Goal: Find specific page/section: Find specific page/section

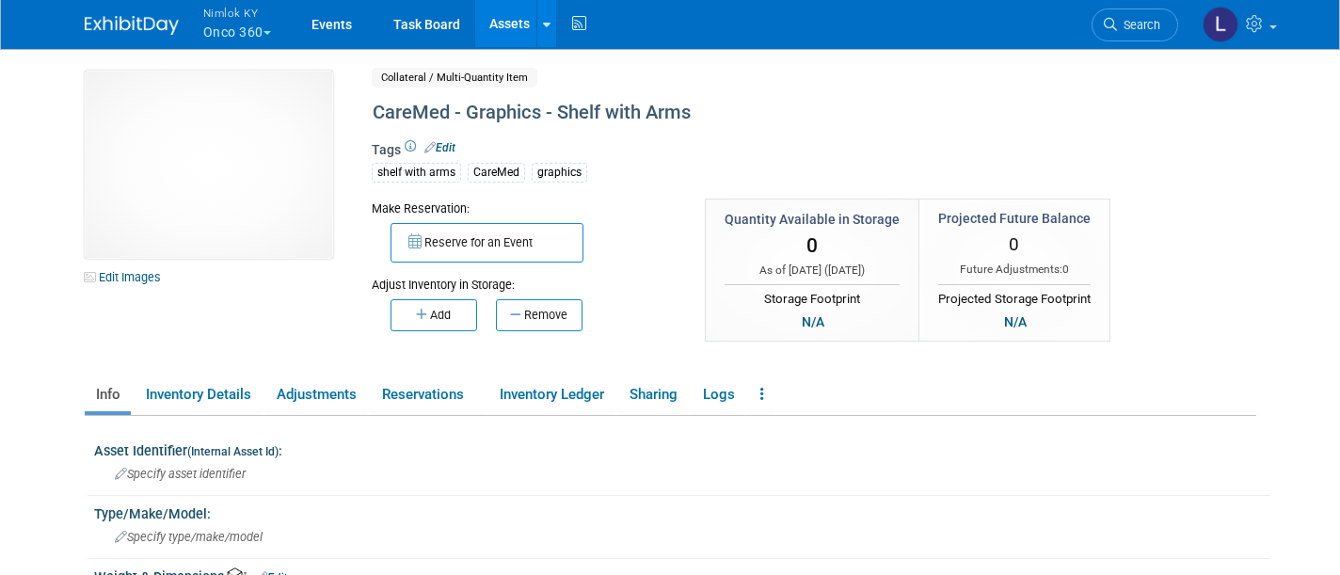
click at [247, 30] on button "Nimlok KY Onco 360" at bounding box center [247, 24] width 93 height 49
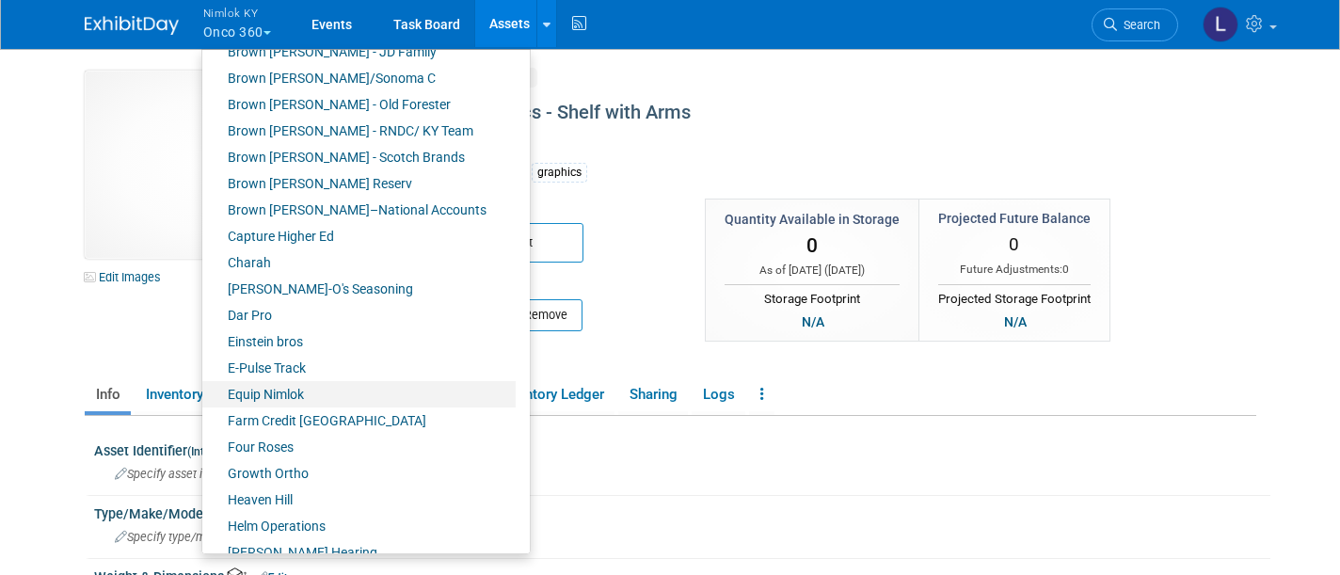
scroll to position [264, 0]
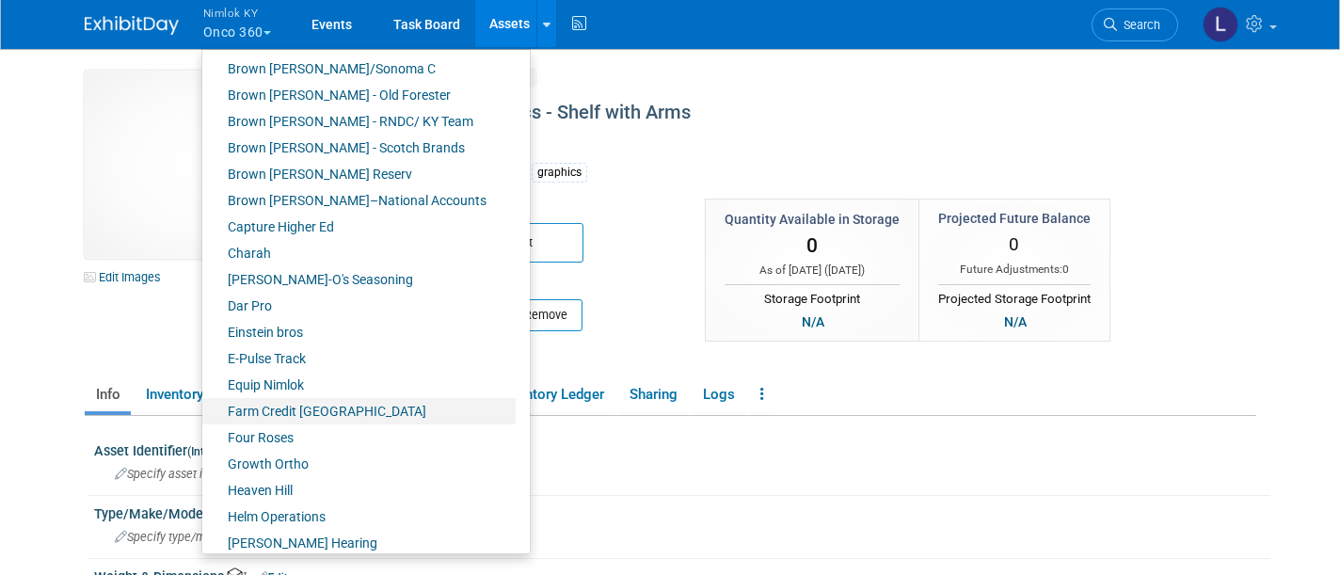
click at [342, 409] on link "Farm Credit [GEOGRAPHIC_DATA]" at bounding box center [358, 411] width 313 height 26
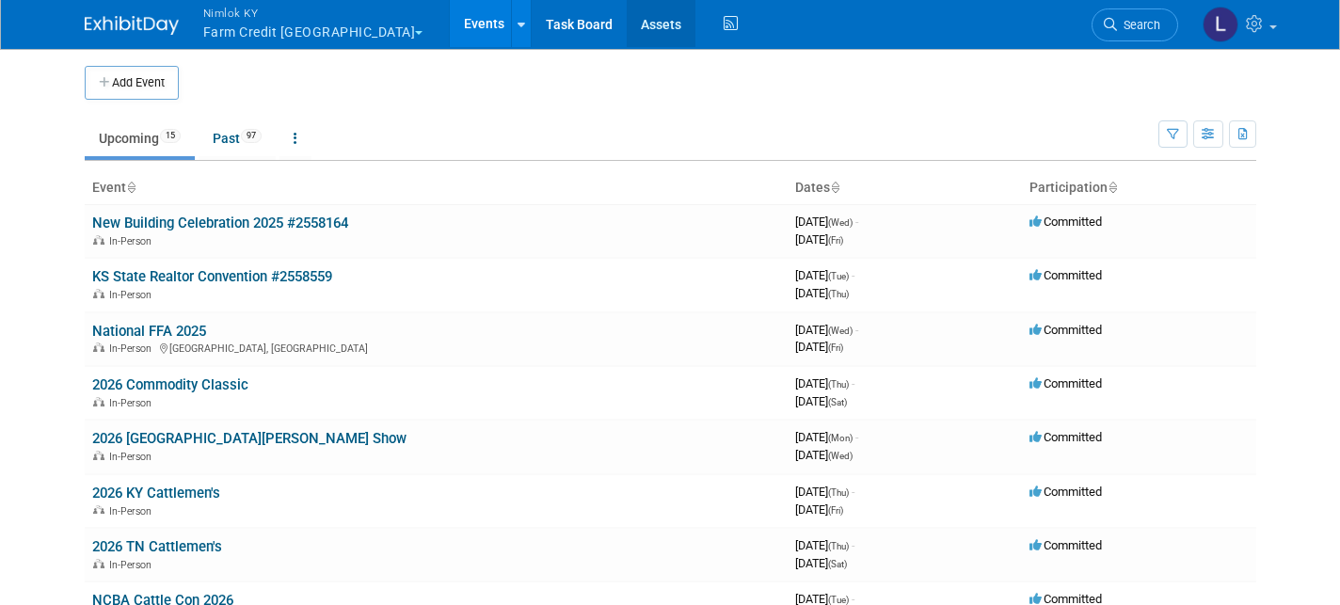
click at [627, 30] on link "Assets" at bounding box center [661, 23] width 69 height 47
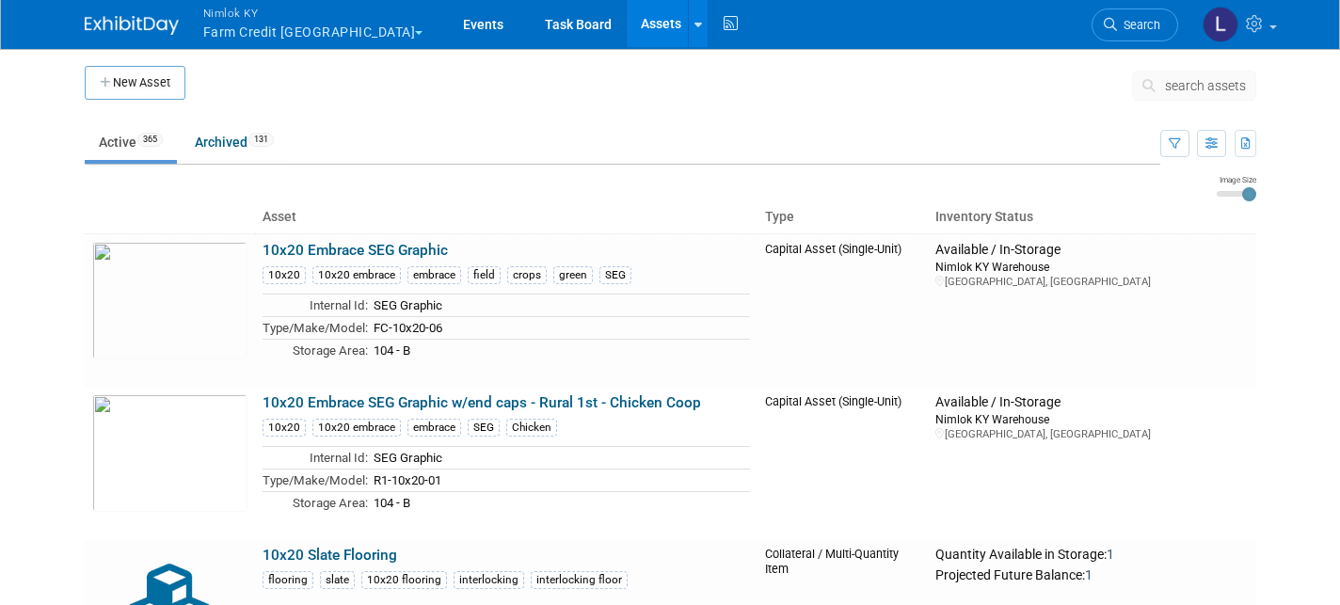
click at [1201, 86] on span "search assets" at bounding box center [1205, 85] width 81 height 15
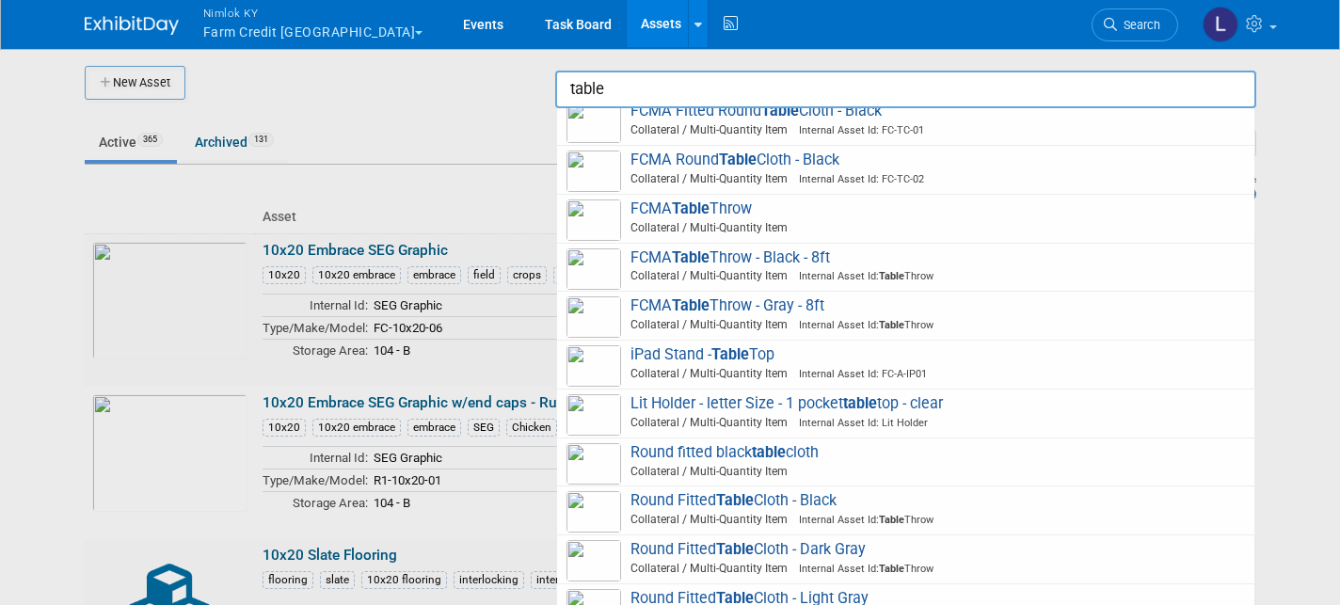
scroll to position [802, 0]
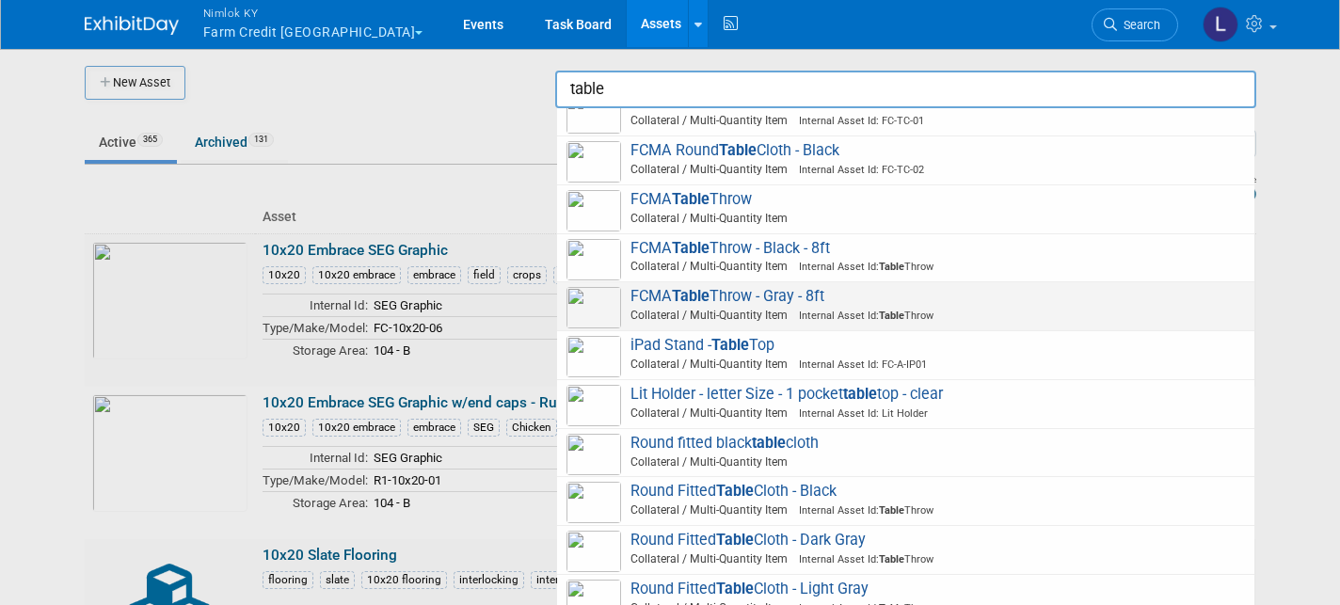
click at [731, 287] on span "FCMA Table Throw - Gray - 8ft Collateral / Multi-Quantity Item Internal Asset I…" at bounding box center [906, 306] width 679 height 39
type input "FCMA Table Throw - Gray - 8ft"
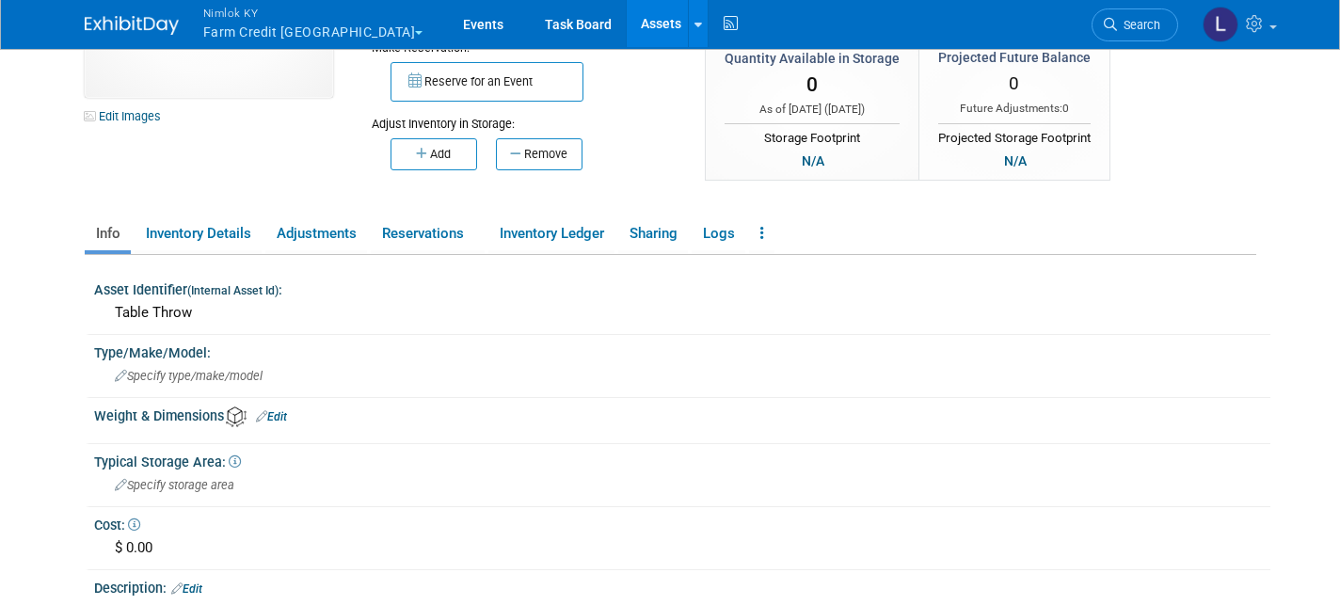
scroll to position [143, 0]
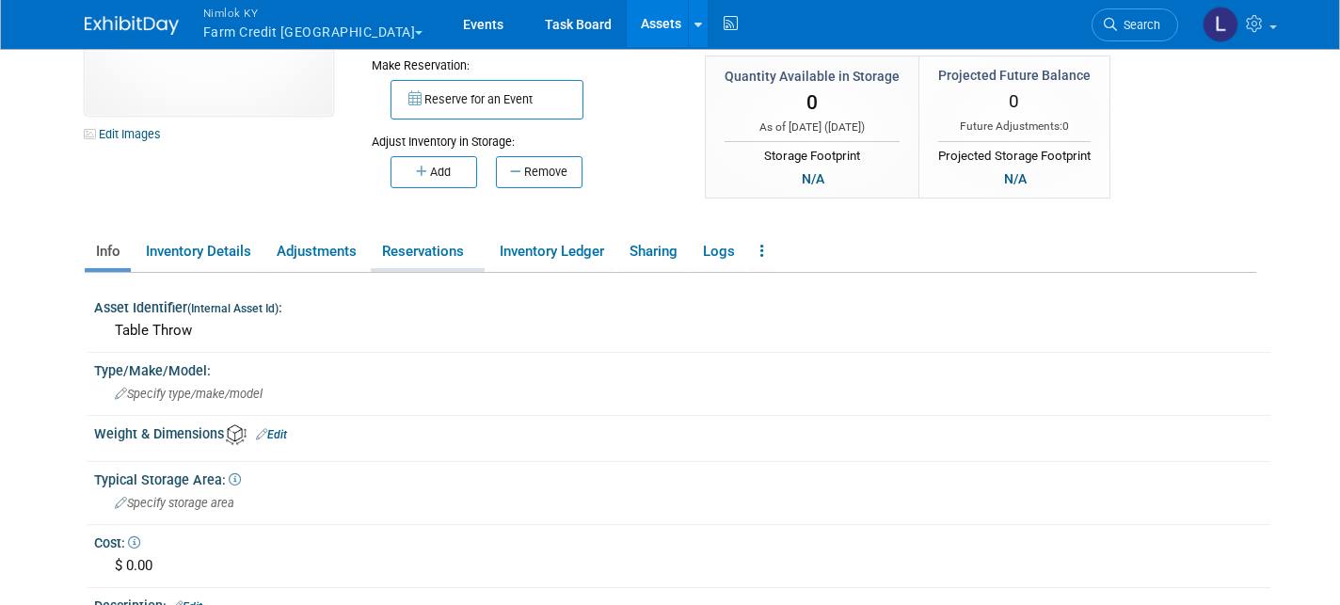
click at [427, 259] on link "Reservations" at bounding box center [428, 251] width 114 height 33
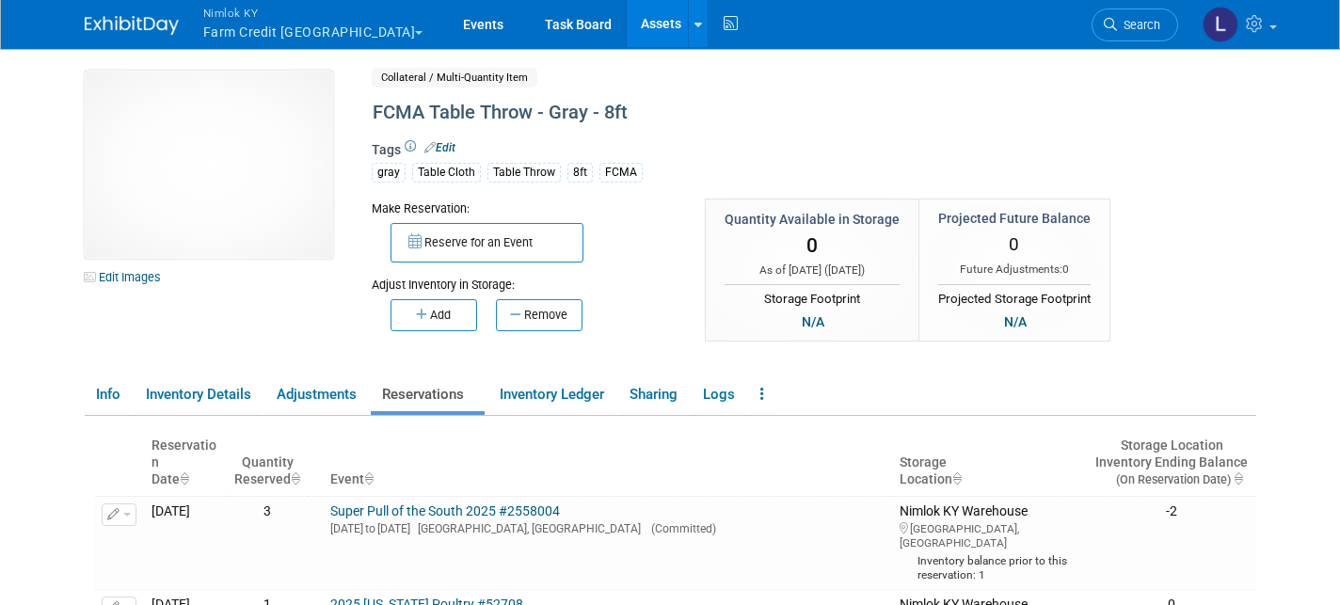
scroll to position [0, 0]
click at [200, 137] on img at bounding box center [209, 165] width 248 height 188
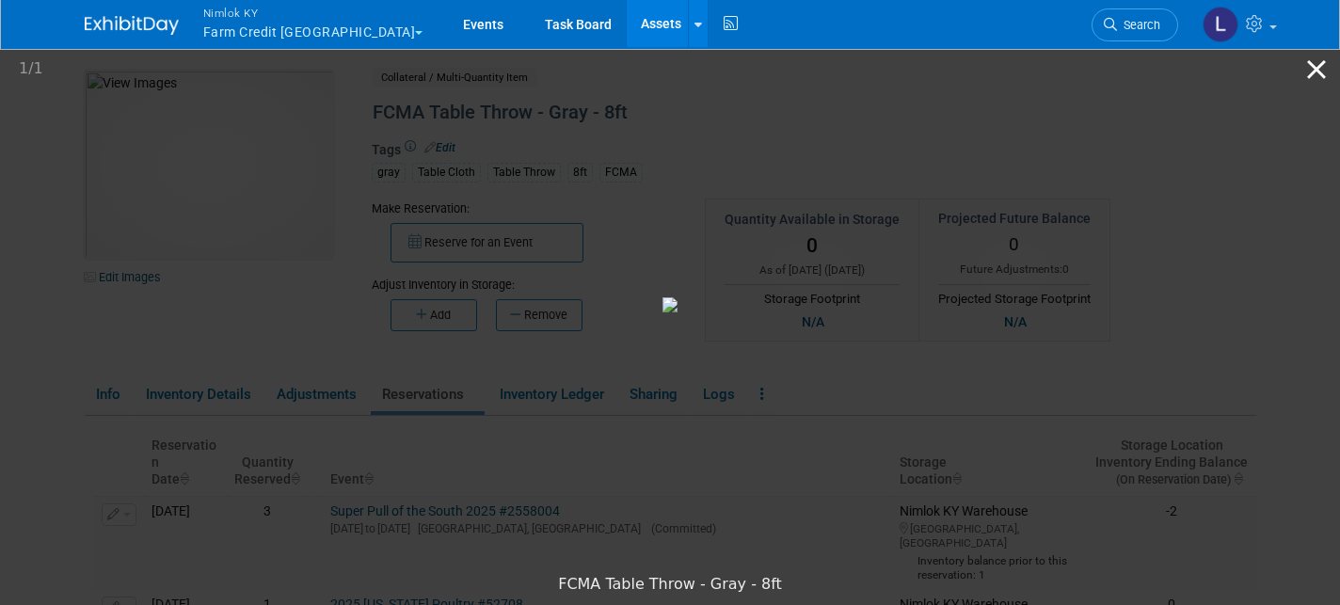
click at [1314, 69] on button "Close gallery" at bounding box center [1316, 69] width 47 height 44
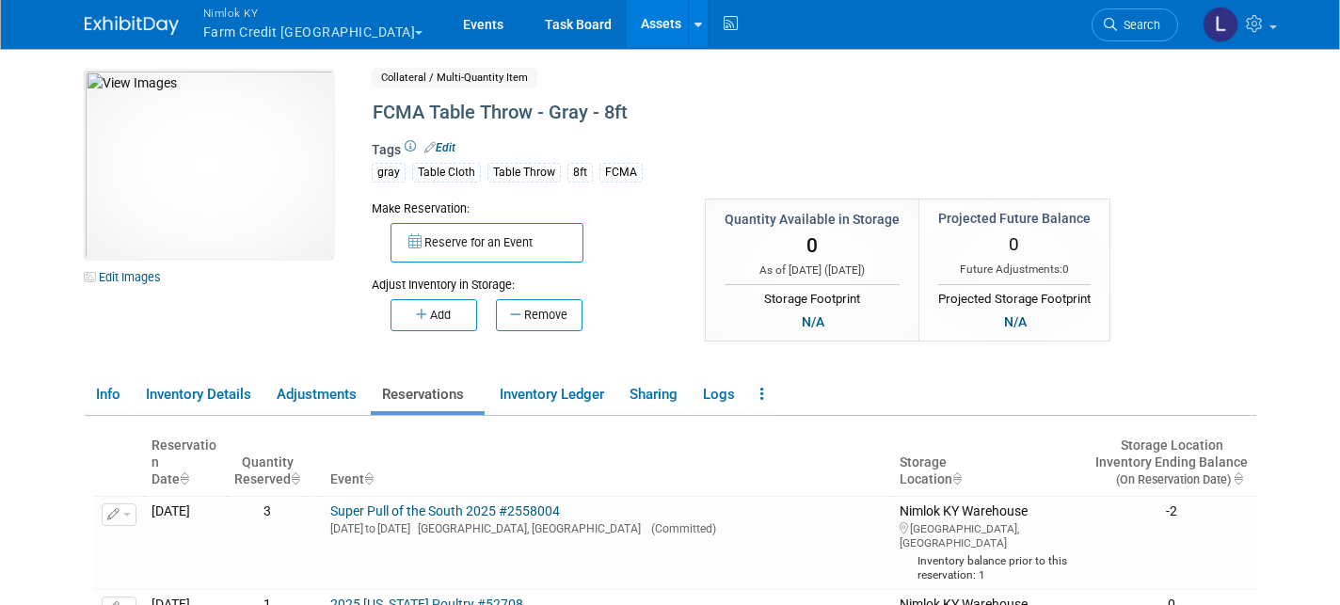
click at [627, 30] on link "Assets" at bounding box center [661, 23] width 69 height 47
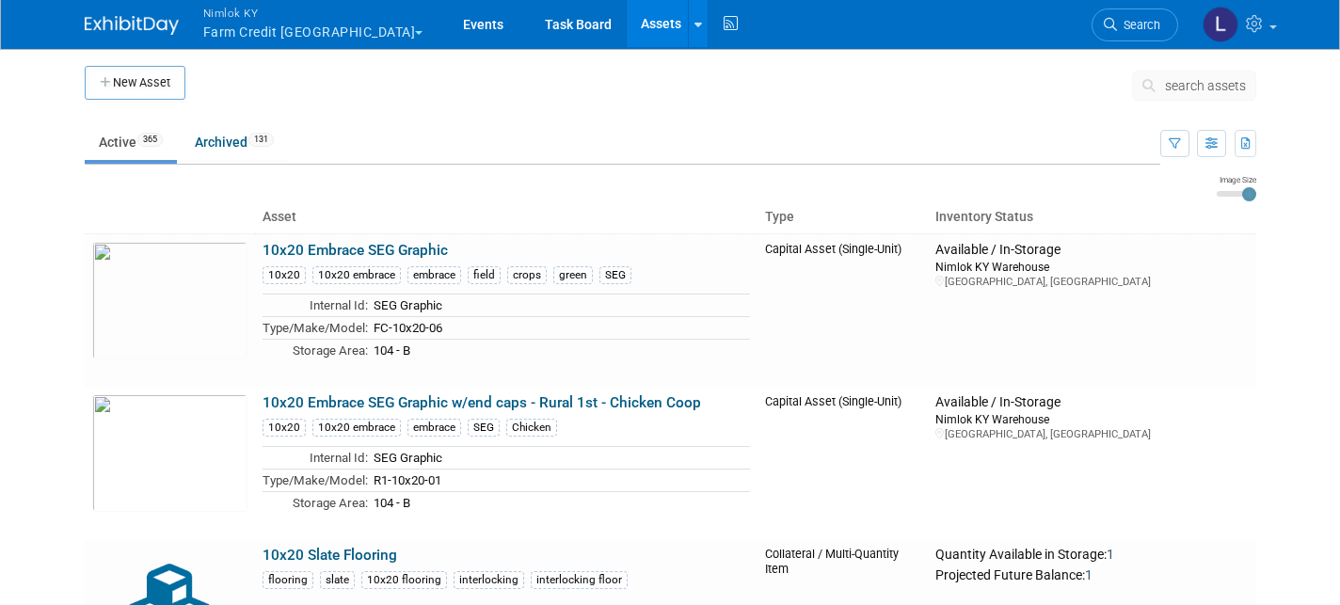
click at [1207, 85] on span "search assets" at bounding box center [1205, 85] width 81 height 15
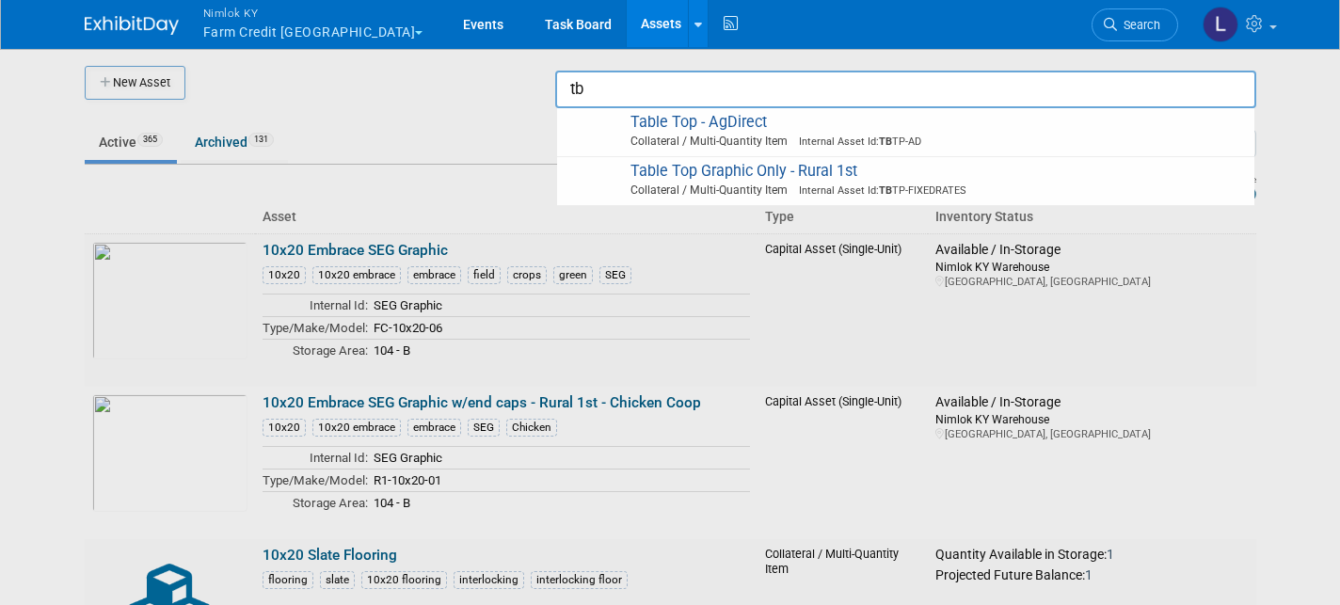
type input "t"
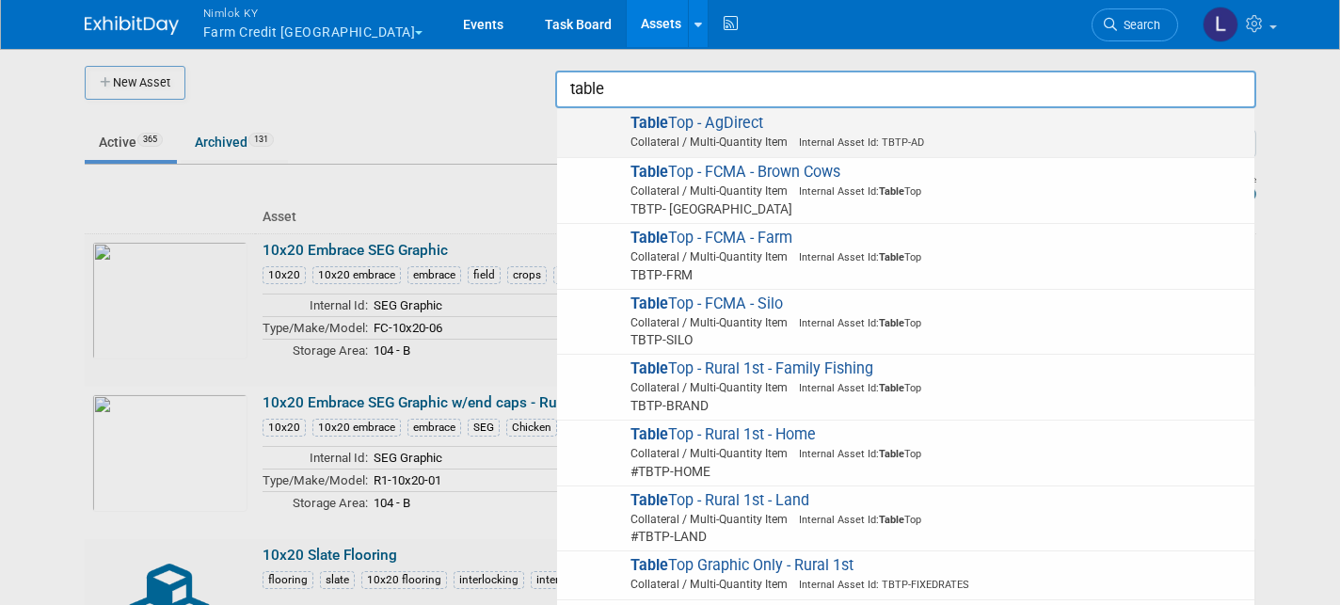
scroll to position [1558, 0]
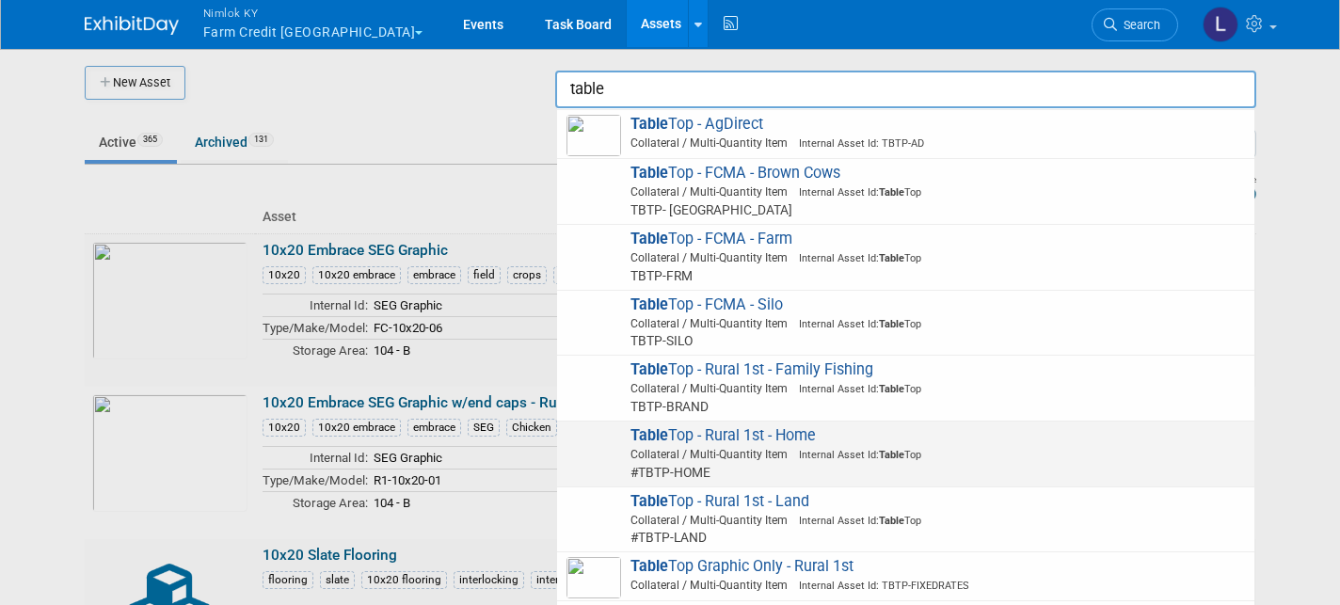
click at [746, 426] on span "Table Top - Rural 1st - Home Collateral / Multi-Quantity Item Internal Asset Id…" at bounding box center [906, 454] width 679 height 56
type input "Table Top - Rural 1st - Home"
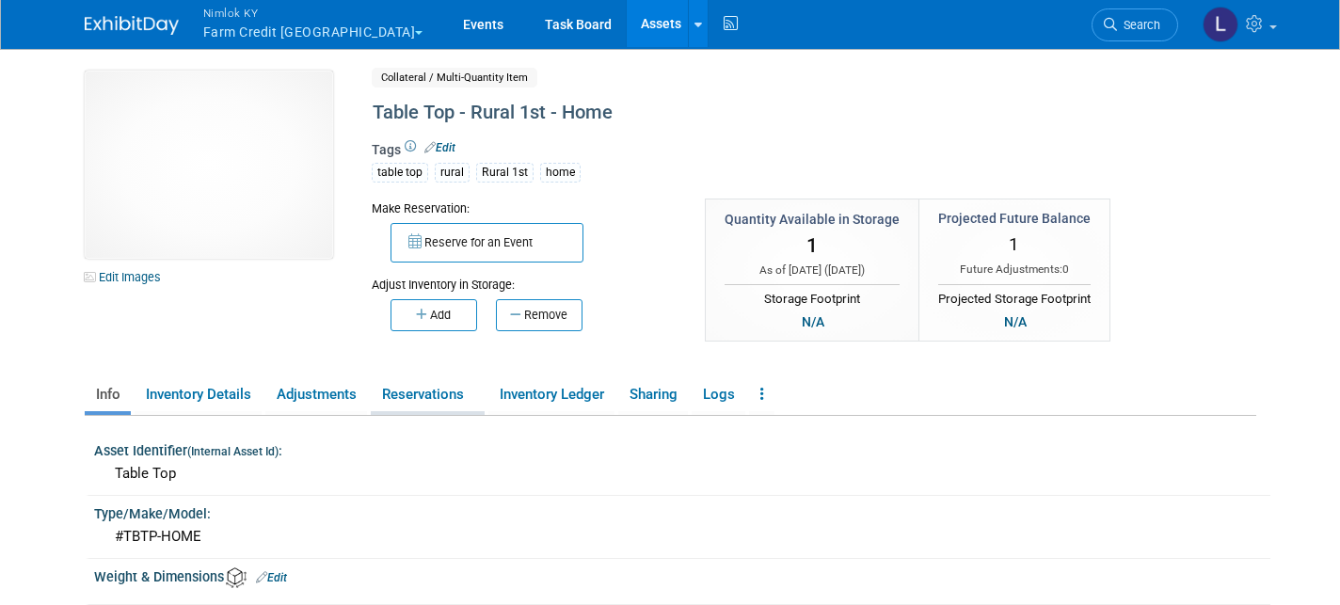
click at [461, 389] on link "Reservations" at bounding box center [428, 394] width 114 height 33
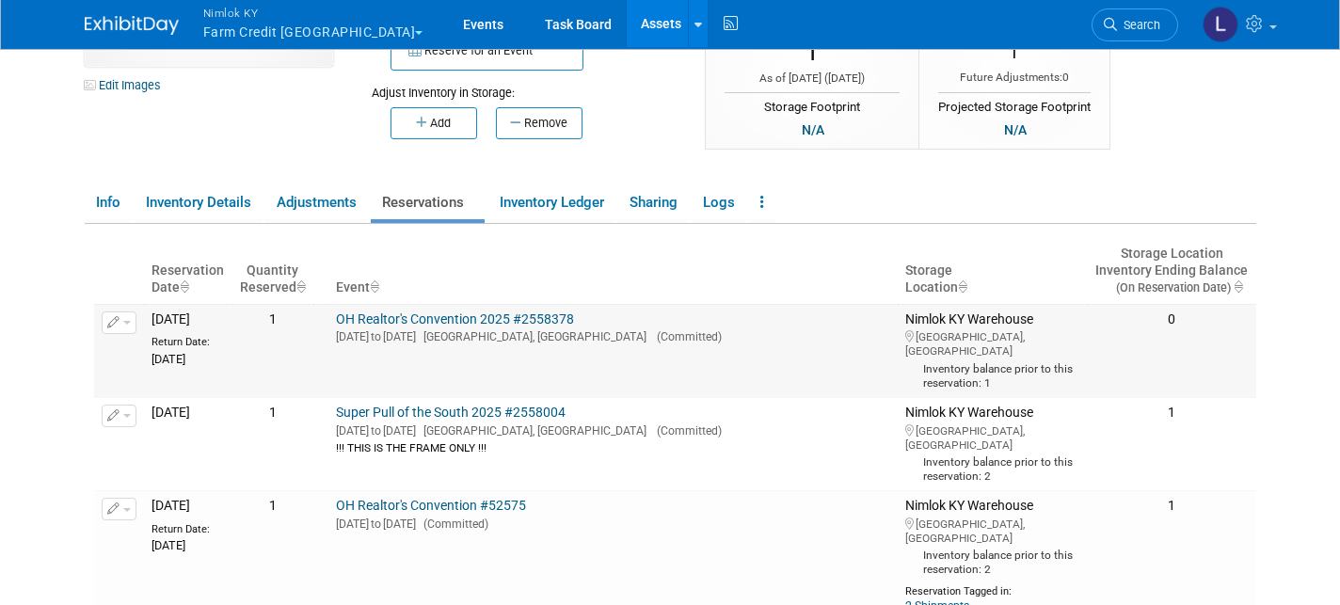
scroll to position [201, 0]
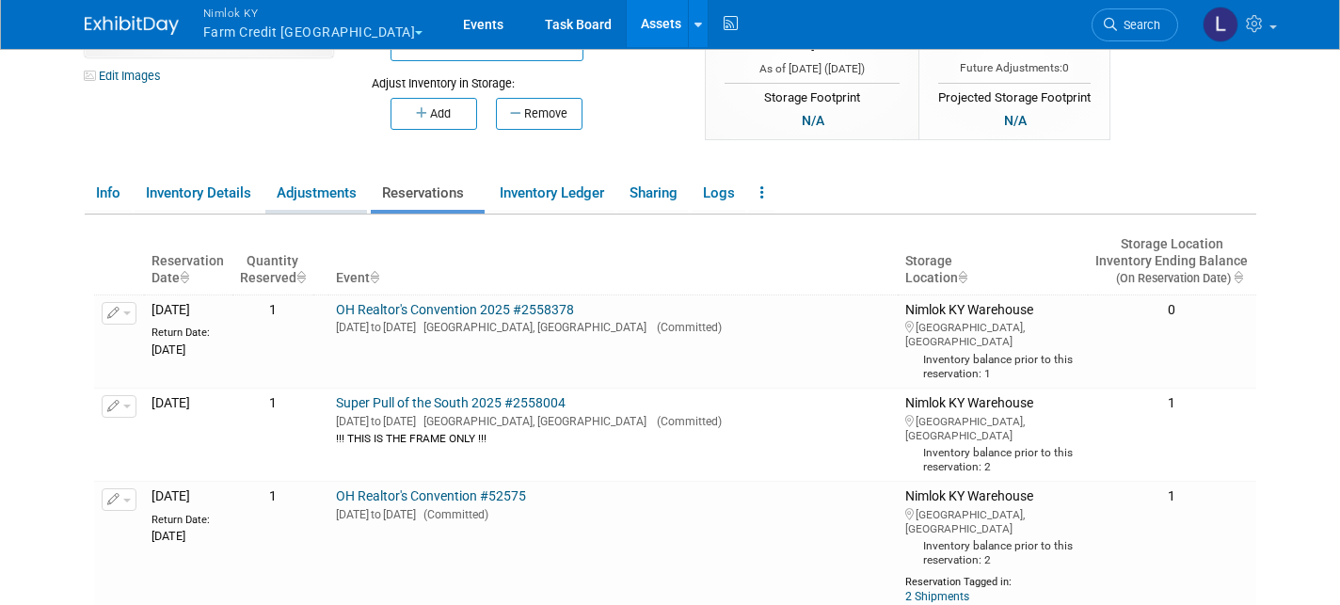
click at [322, 200] on link "Adjustments" at bounding box center [316, 193] width 102 height 33
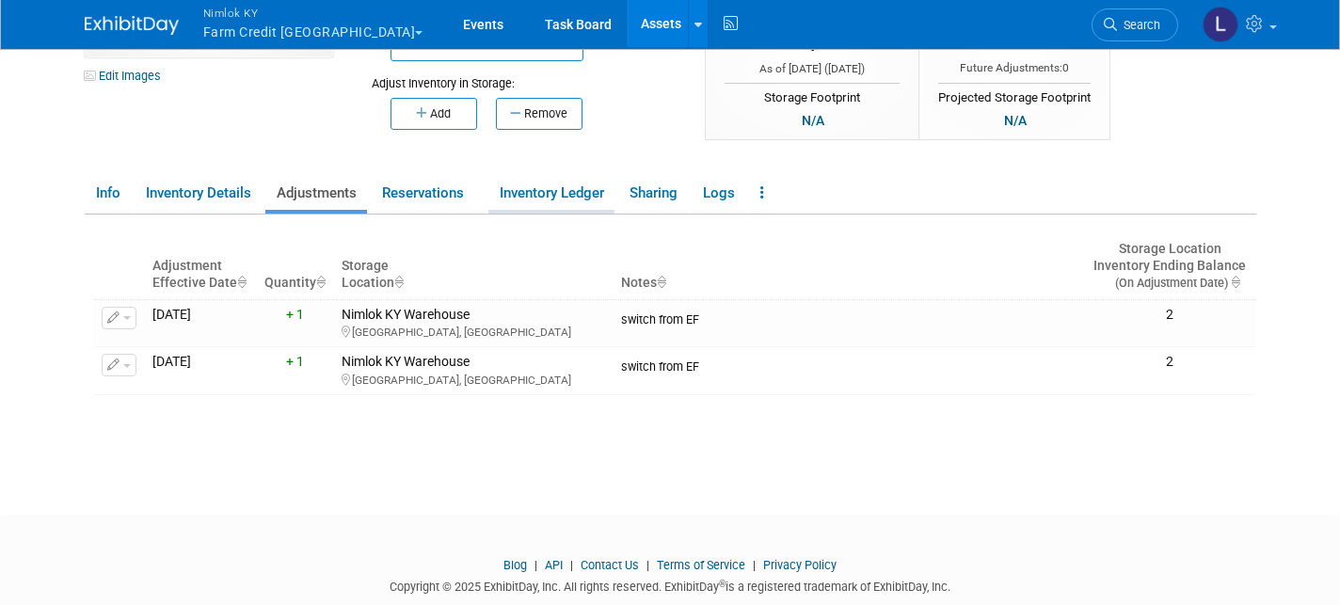
click at [539, 195] on link "Inventory Ledger" at bounding box center [551, 193] width 126 height 33
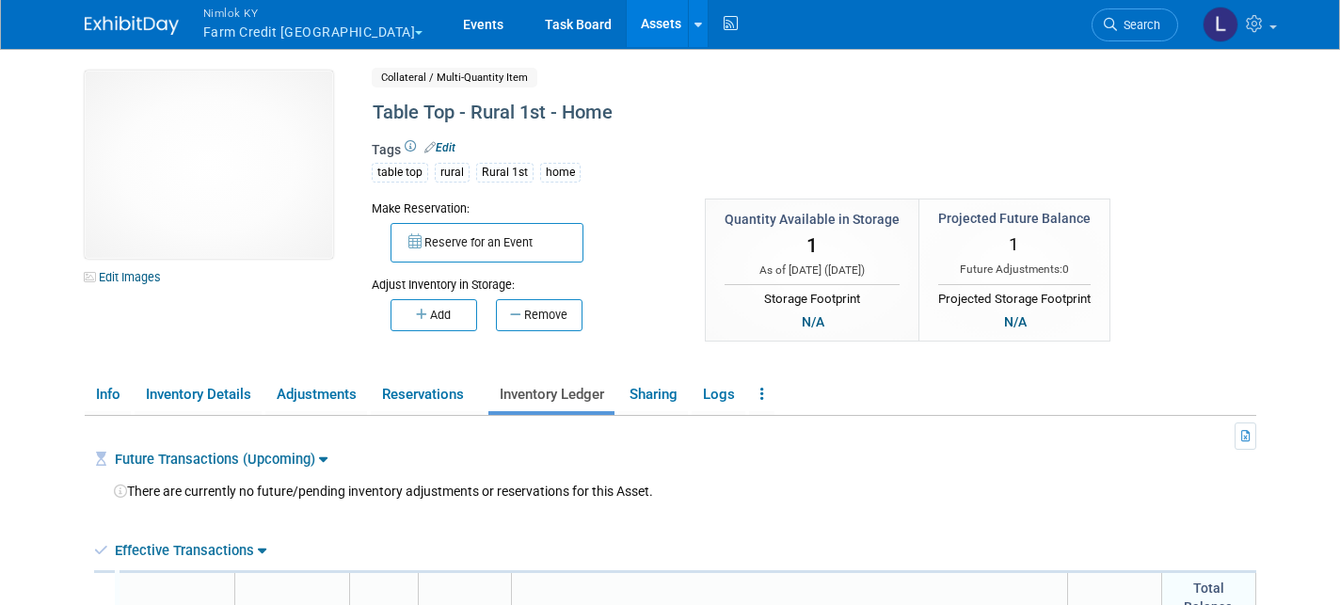
scroll to position [0, 0]
click at [96, 391] on link "Info" at bounding box center [108, 394] width 46 height 33
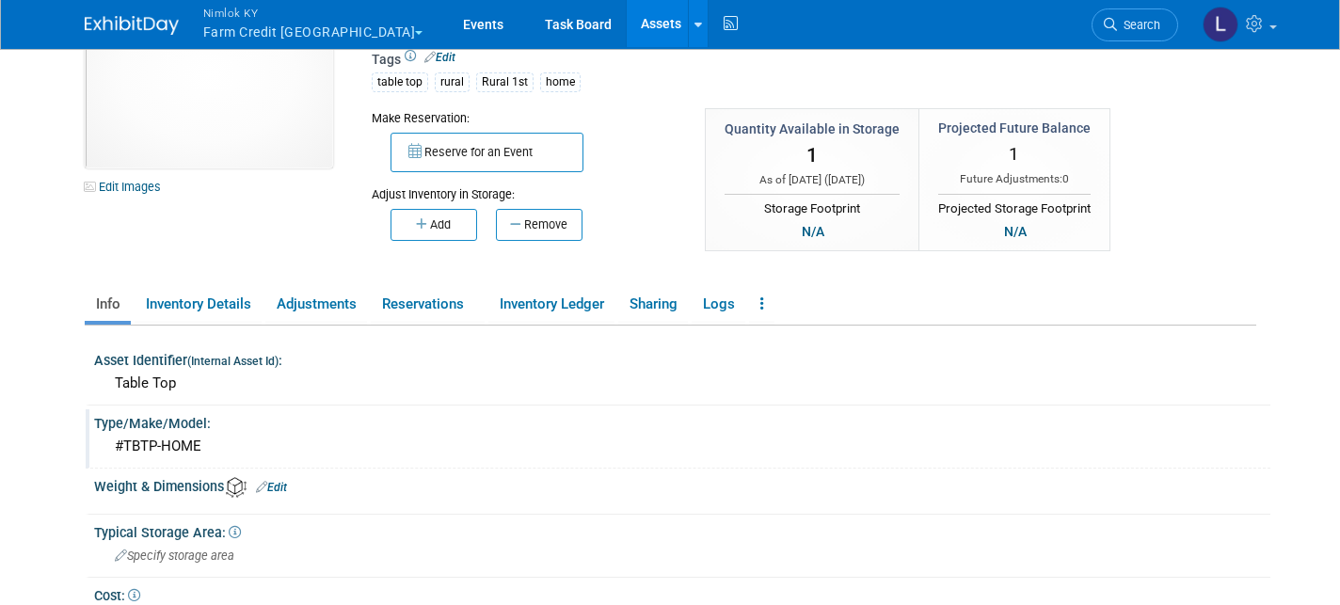
scroll to position [103, 0]
